Goal: Task Accomplishment & Management: Use online tool/utility

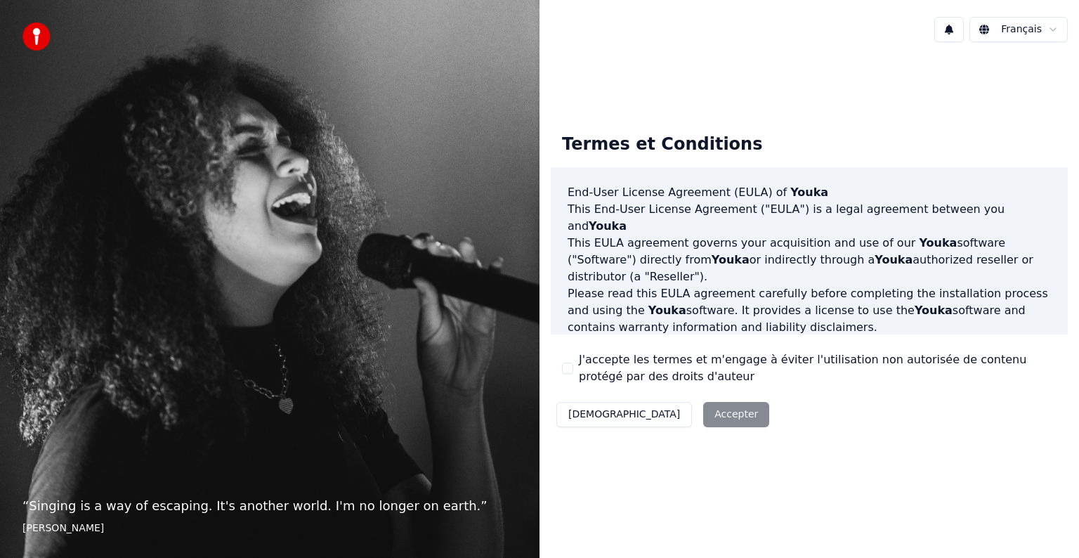
click at [665, 417] on div "Décliner Accepter" at bounding box center [663, 414] width 224 height 37
click at [662, 417] on div "Décliner Accepter" at bounding box center [663, 414] width 224 height 37
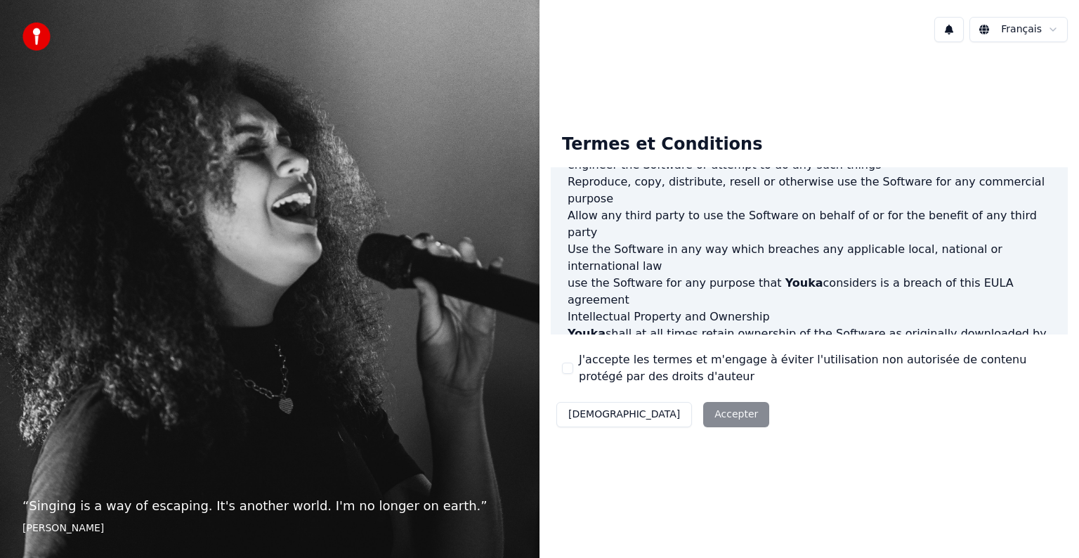
scroll to position [759, 0]
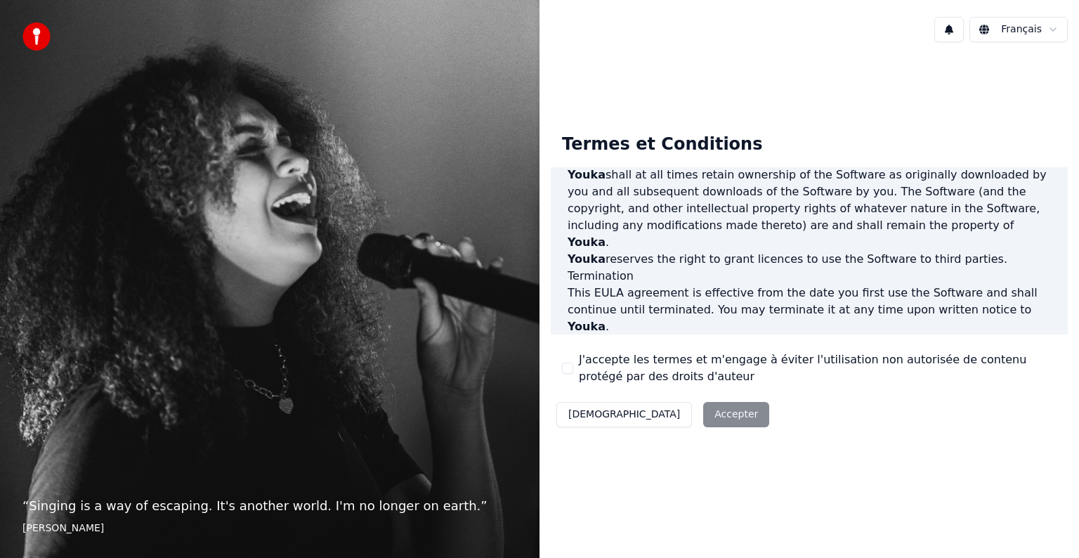
click at [669, 419] on div "Décliner Accepter" at bounding box center [663, 414] width 224 height 37
click at [664, 414] on div "Décliner Accepter" at bounding box center [663, 414] width 224 height 37
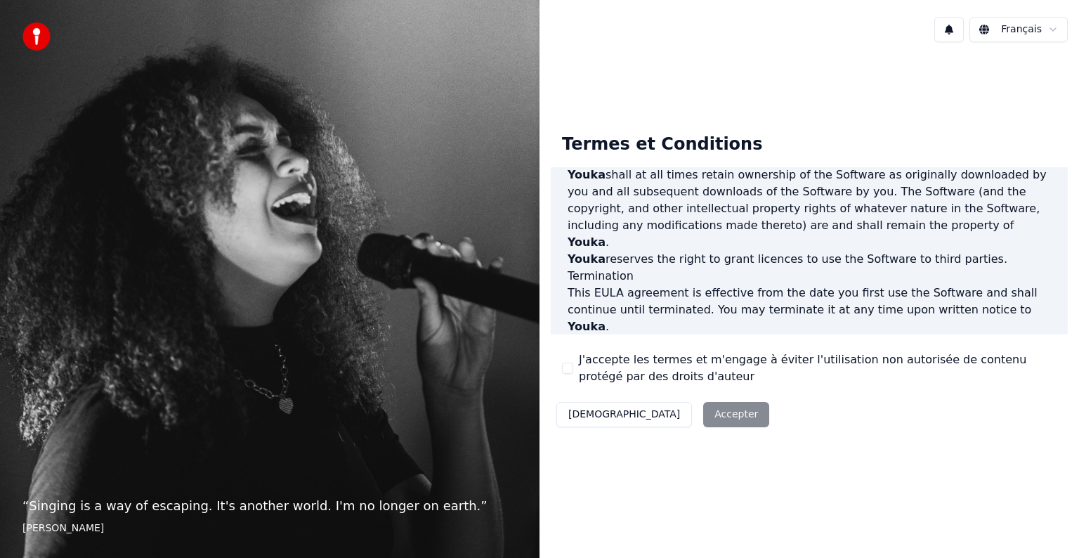
click at [653, 466] on div "Termes et Conditions End-User License Agreement (EULA) of Youka This End-User L…" at bounding box center [808, 277] width 539 height 448
click at [802, 374] on label "J'accepte les termes et m'engage à éviter l'utilisation non autorisée de conten…" at bounding box center [818, 368] width 478 height 34
click at [573, 374] on button "J'accepte les termes et m'engage à éviter l'utilisation non autorisée de conten…" at bounding box center [567, 367] width 11 height 11
click at [703, 413] on button "Accepter" at bounding box center [736, 414] width 66 height 25
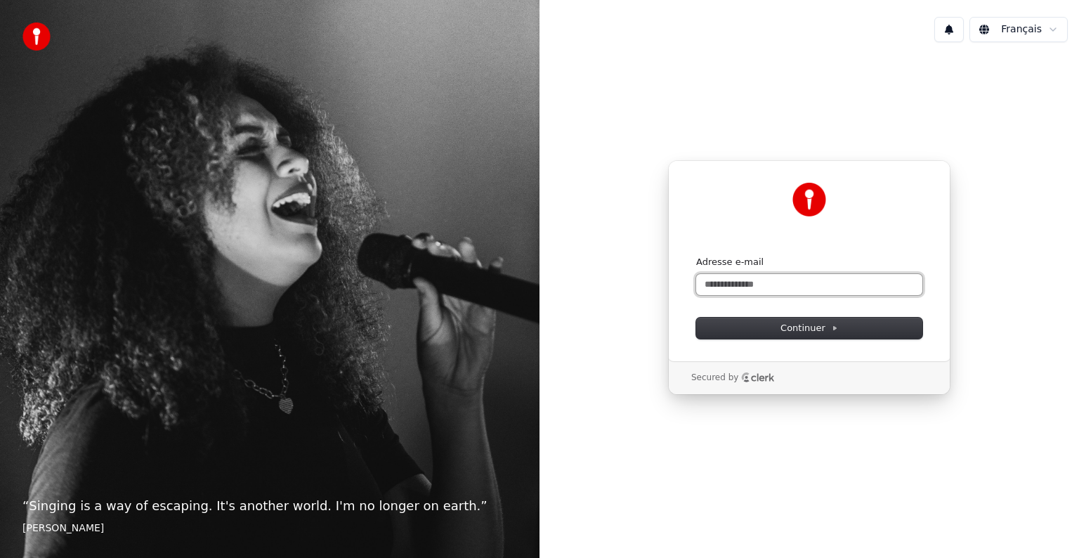
click at [783, 284] on input "Adresse e-mail" at bounding box center [809, 284] width 226 height 21
click at [813, 327] on span "Continuer" at bounding box center [809, 328] width 58 height 13
type input "**********"
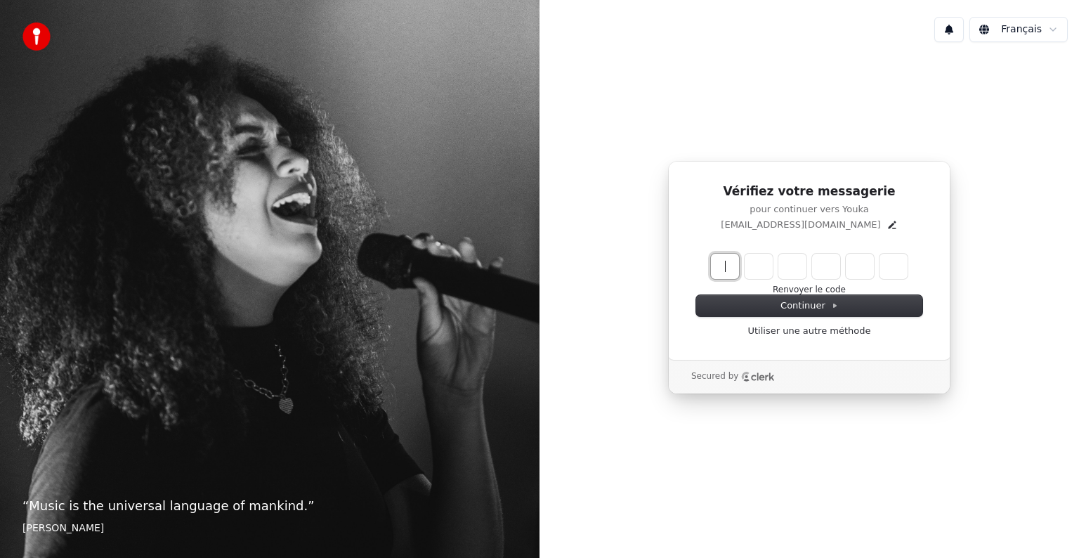
click at [721, 264] on input "Enter verification code" at bounding box center [823, 266] width 225 height 25
type input "******"
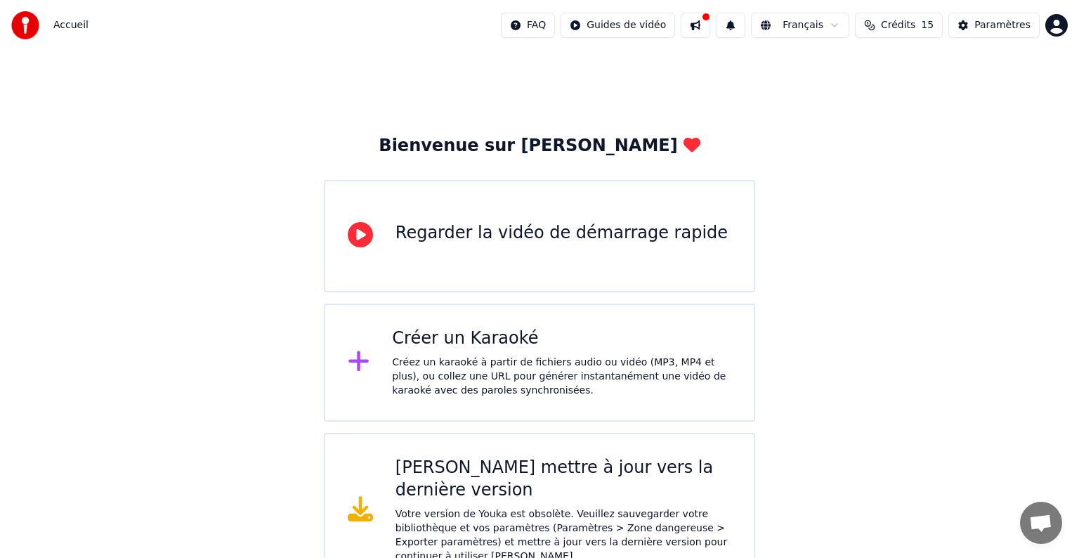
click at [523, 507] on div "Votre version de Youka est obsolète. Veuillez sauvegarder votre bibliothèque et…" at bounding box center [563, 535] width 336 height 56
